Goal: Task Accomplishment & Management: Manage account settings

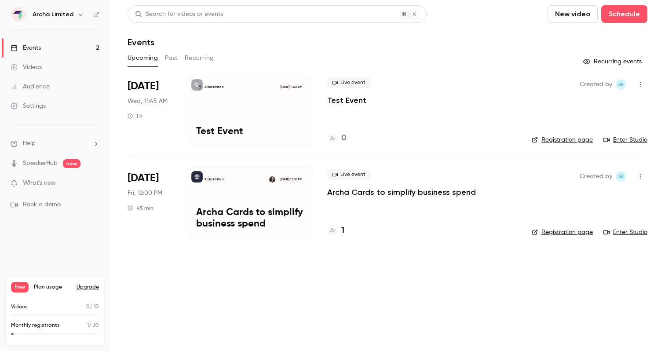
click at [234, 190] on div "Archa Limited [DATE] 12:00 PM Archa Cards to simplify business spend" at bounding box center [250, 203] width 125 height 70
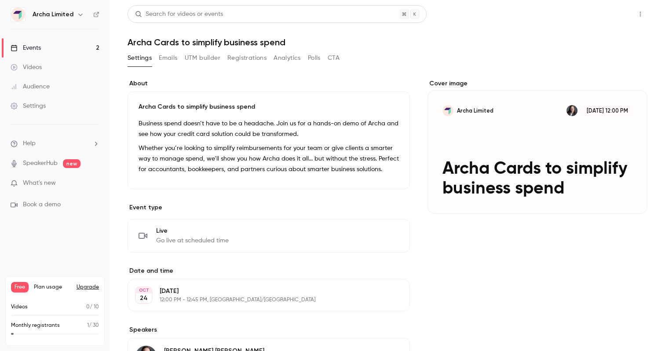
click at [607, 13] on button "Share" at bounding box center [609, 14] width 35 height 18
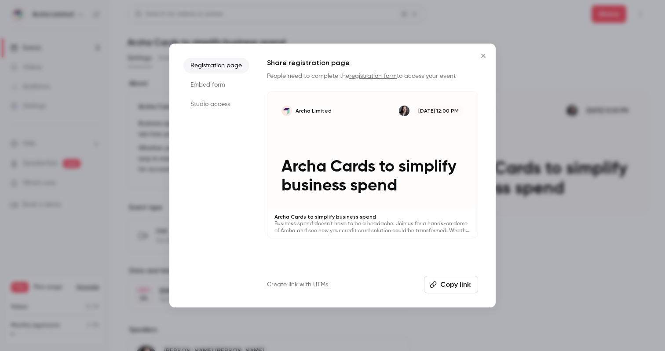
click at [454, 290] on button "Copy link" at bounding box center [451, 285] width 54 height 18
drag, startPoint x: 480, startPoint y: 65, endPoint x: 481, endPoint y: 56, distance: 8.8
click at [480, 65] on div "Registration page Embed form Studio access Share registration page People need …" at bounding box center [332, 176] width 326 height 264
drag, startPoint x: 481, startPoint y: 56, endPoint x: 476, endPoint y: 59, distance: 6.1
click at [481, 56] on icon "Close" at bounding box center [483, 55] width 11 height 7
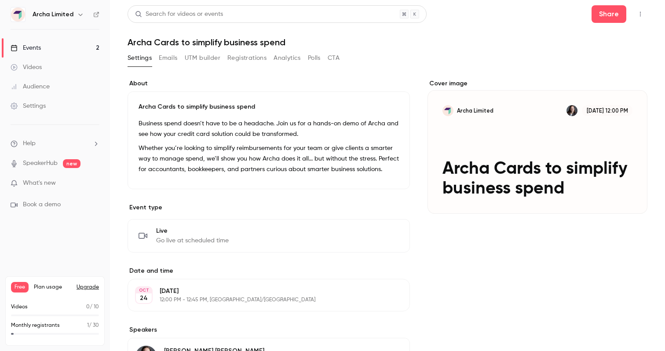
click at [211, 303] on p "12:00 PM - 12:45 PM, [GEOGRAPHIC_DATA]/[GEOGRAPHIC_DATA]" at bounding box center [262, 300] width 204 height 7
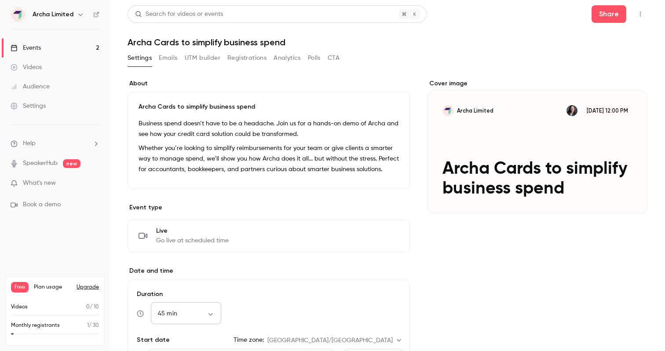
scroll to position [8, 0]
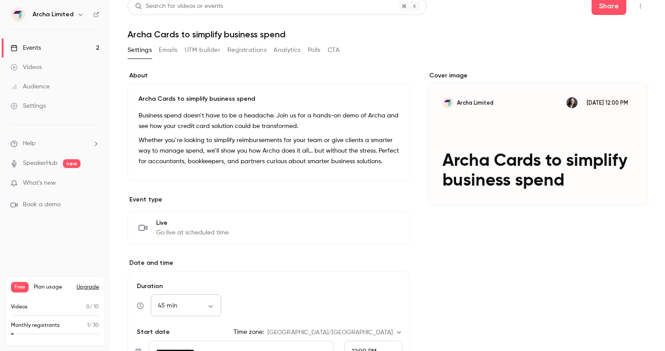
click at [208, 305] on body "**********" at bounding box center [332, 175] width 665 height 351
drag, startPoint x: 199, startPoint y: 291, endPoint x: 257, endPoint y: 286, distance: 58.7
click at [198, 291] on li "30 min" at bounding box center [186, 295] width 70 height 23
type input "**"
drag, startPoint x: 357, startPoint y: 284, endPoint x: 434, endPoint y: 289, distance: 76.7
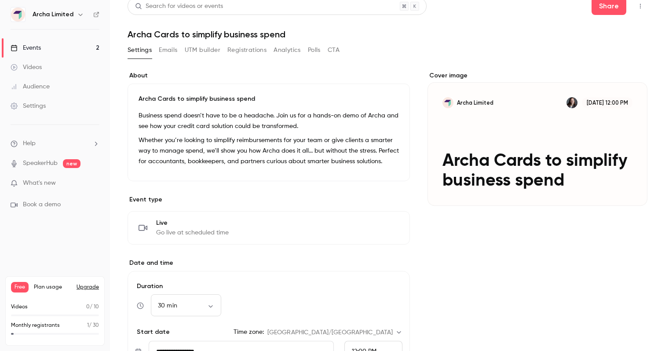
click at [357, 284] on label "Duration" at bounding box center [268, 286] width 267 height 9
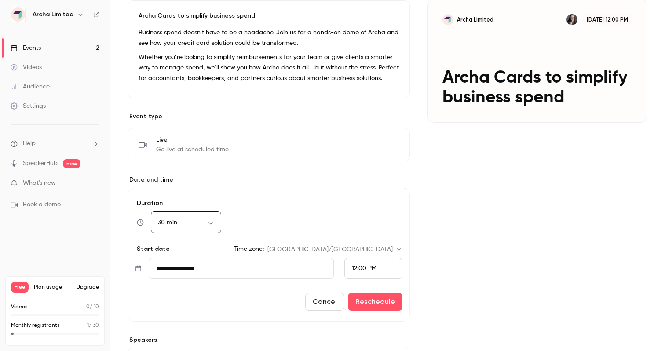
scroll to position [153, 0]
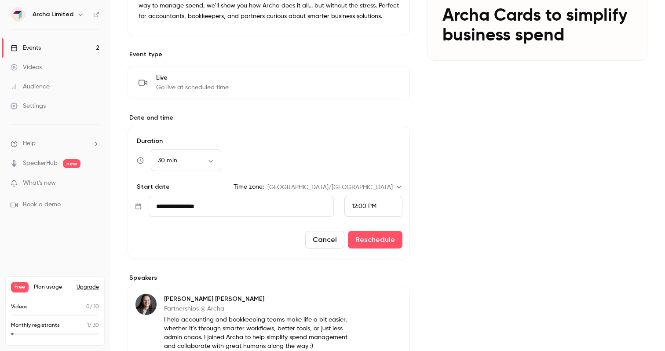
drag, startPoint x: 457, startPoint y: 256, endPoint x: 421, endPoint y: 251, distance: 36.8
click at [457, 256] on div "Cover image Archa Limited [DATE] 12:00 PM Archa Cards to simplify business spend" at bounding box center [538, 176] width 220 height 500
click at [377, 244] on button "Reschedule" at bounding box center [375, 240] width 55 height 18
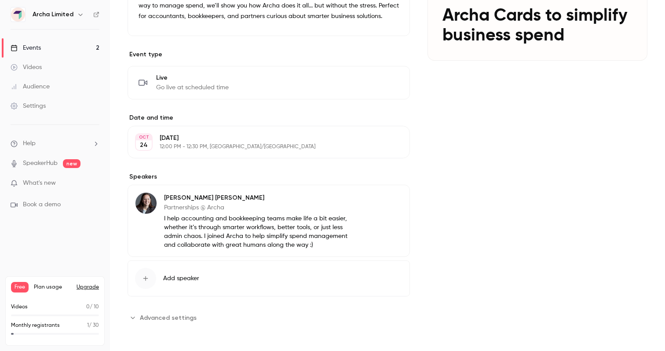
scroll to position [0, 0]
